Goal: Find specific page/section: Find specific page/section

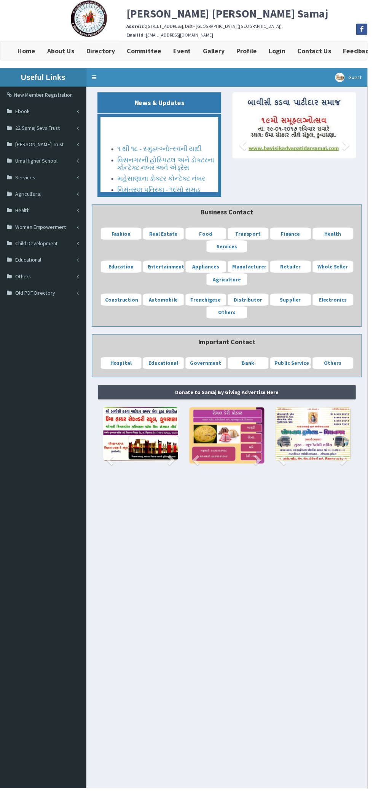
click at [98, 52] on b "Directory" at bounding box center [102, 51] width 29 height 9
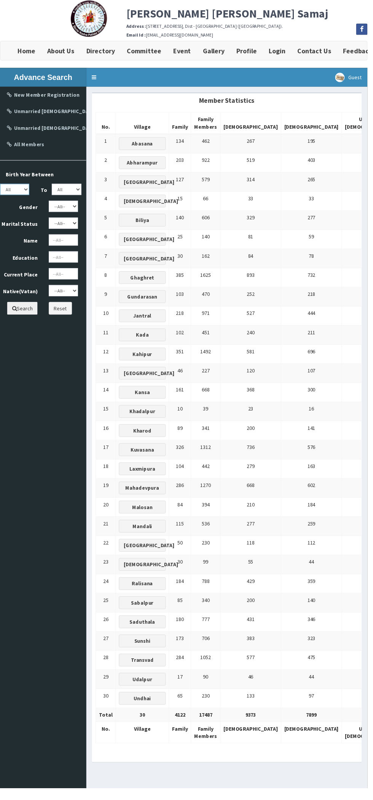
click at [18, 192] on select "All 1950 1951 1952 1953 1954 1955 1956 1957 1958 1959 1960 1961 1962 1963 1964 …" at bounding box center [15, 191] width 30 height 11
click at [62, 295] on select "--All-- Abasana Bamanava Abharampur Bakarpur Biliya Gundarasan Kada Jantral Gha…" at bounding box center [64, 294] width 30 height 11
select select "Abharampur"
click at [19, 314] on button "Search" at bounding box center [22, 312] width 31 height 13
